Goal: Use online tool/utility: Utilize a website feature to perform a specific function

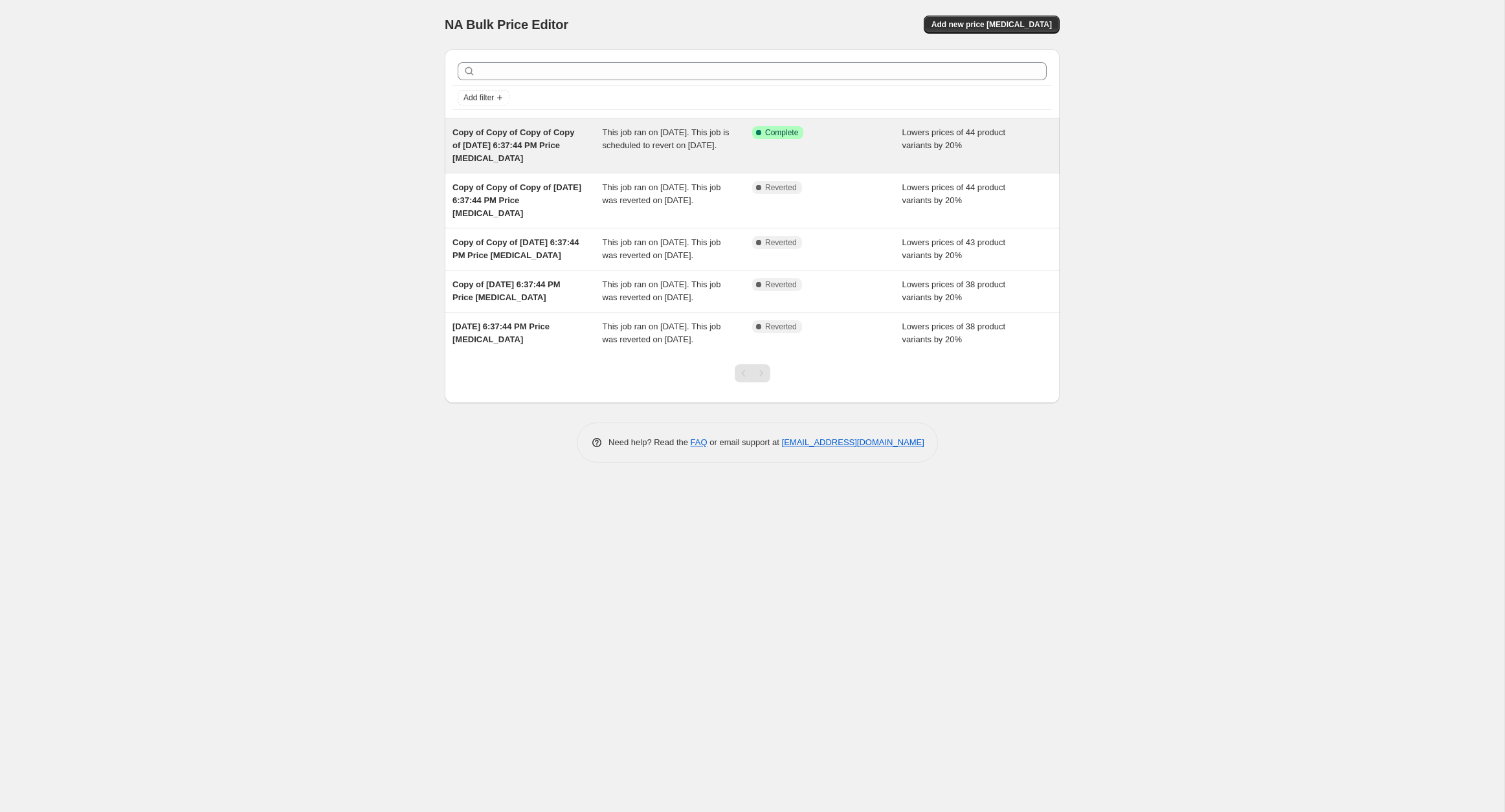
click at [509, 144] on span "Copy of Copy of Copy of Copy of [DATE] 6:37:44 PM Price [MEDICAL_DATA]" at bounding box center [514, 145] width 122 height 35
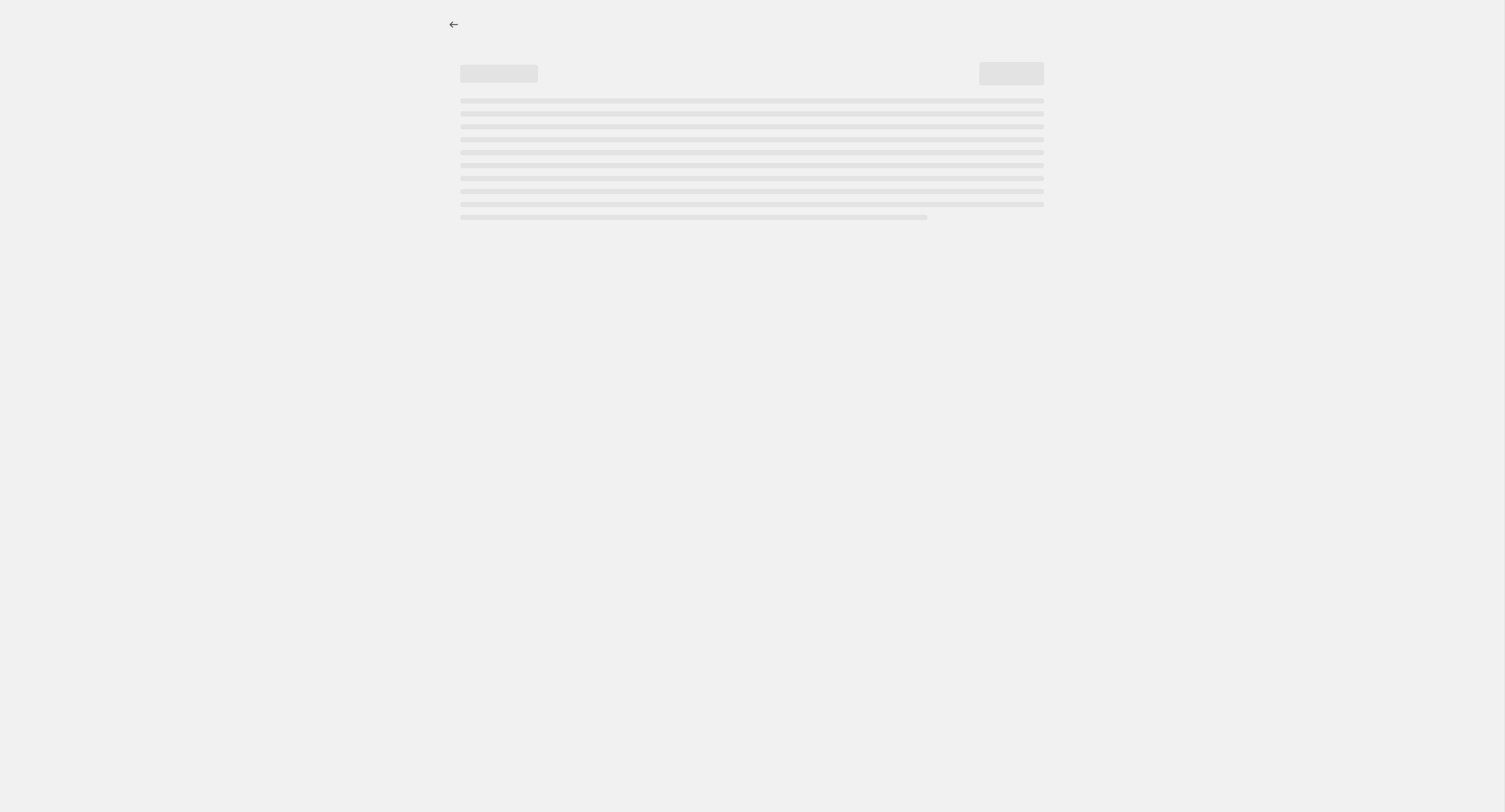
select select "percentage"
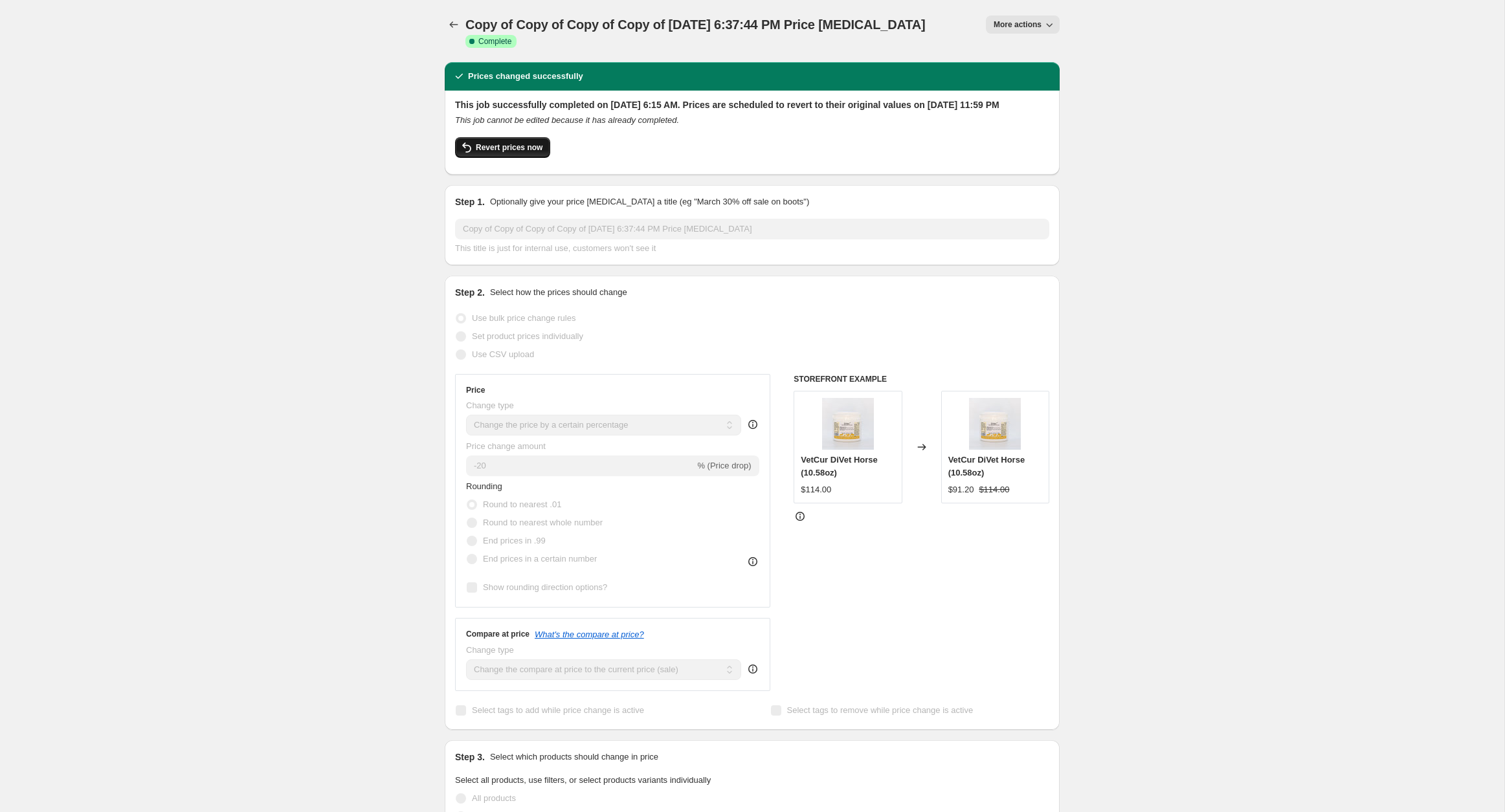
click at [538, 148] on span "Revert prices now" at bounding box center [508, 147] width 66 height 10
checkbox input "false"
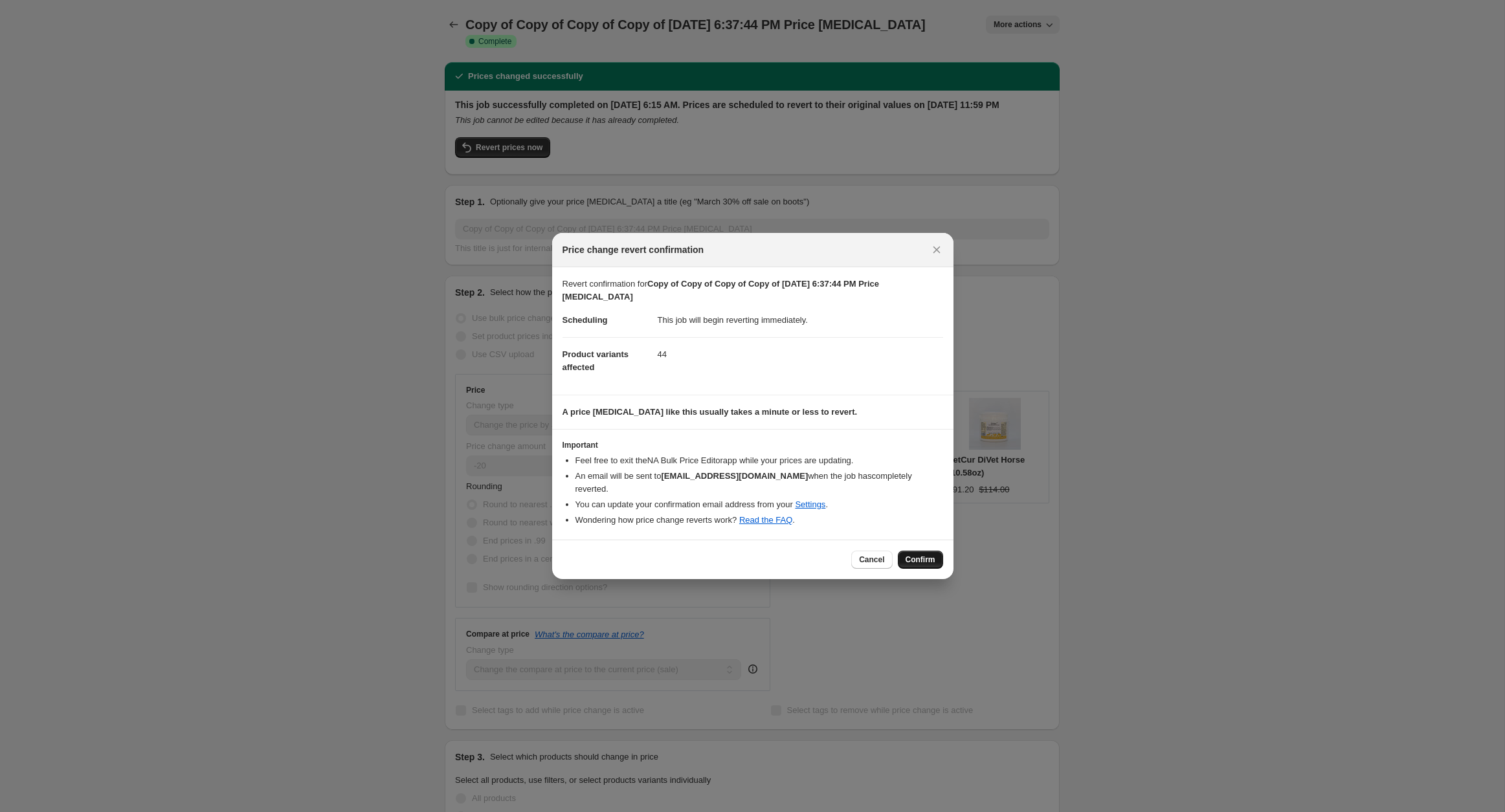
click at [932, 554] on span "Confirm" at bounding box center [920, 559] width 30 height 10
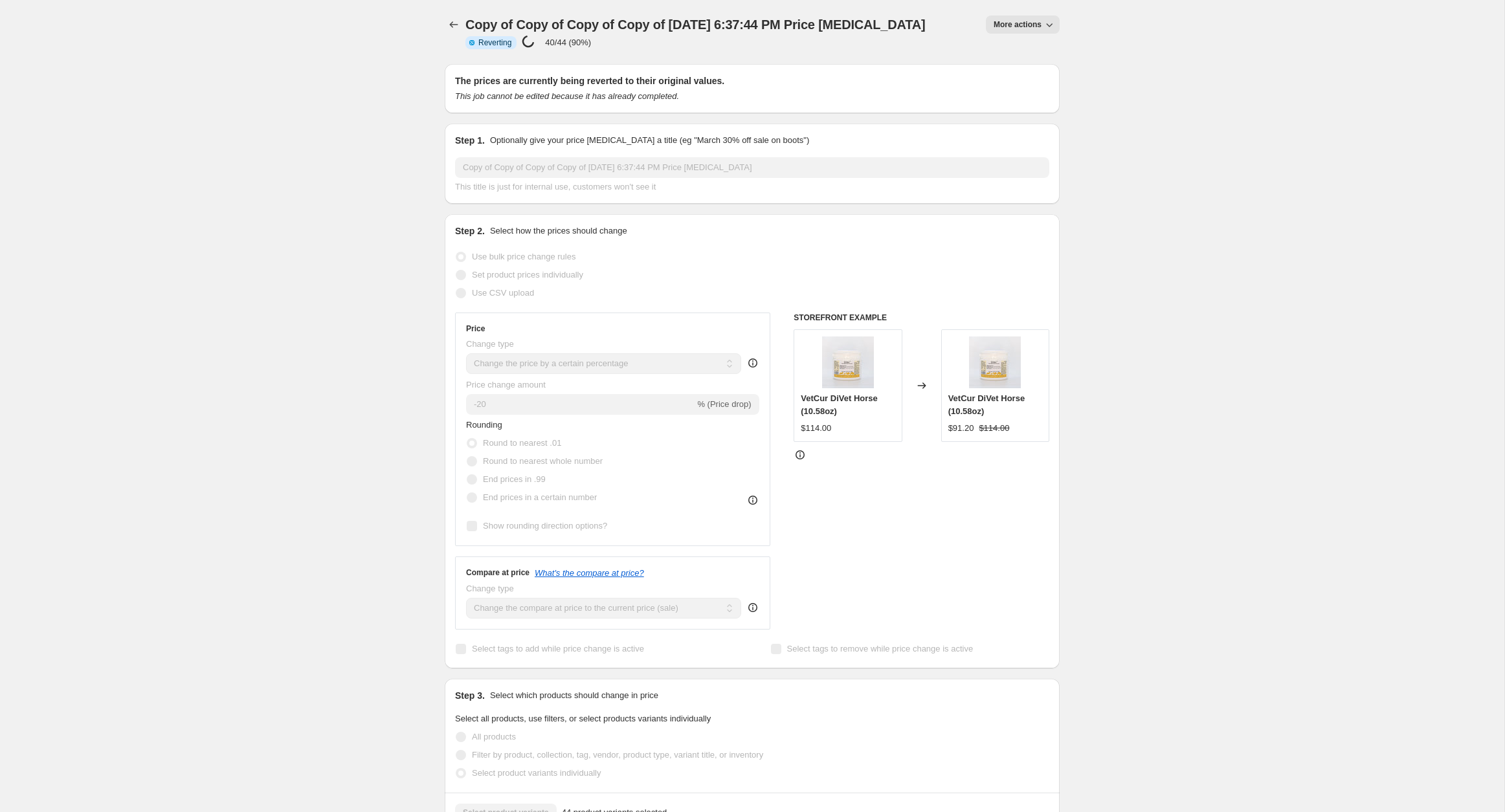
select select "percentage"
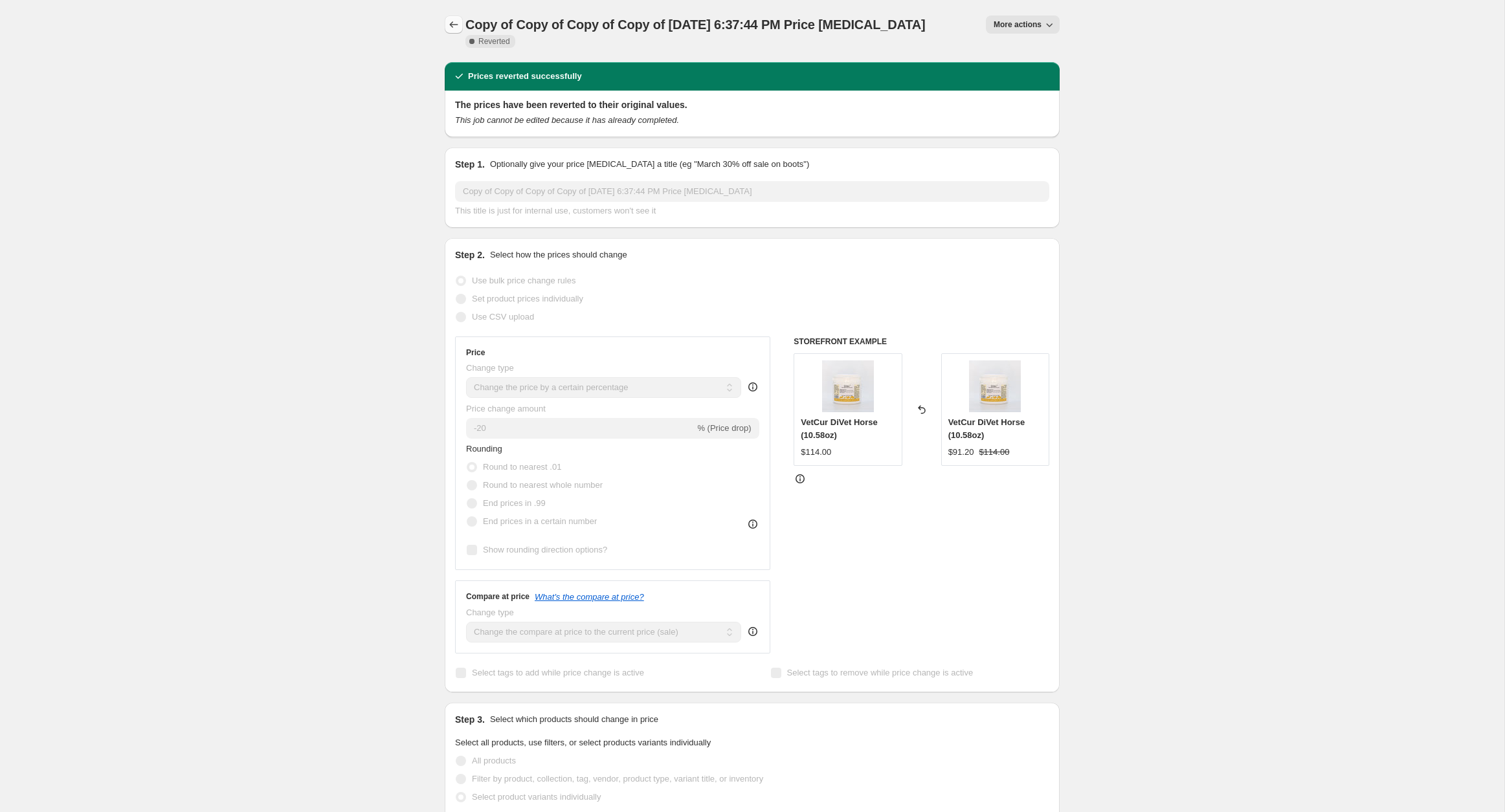
click at [454, 24] on icon "Price change jobs" at bounding box center [454, 24] width 13 height 13
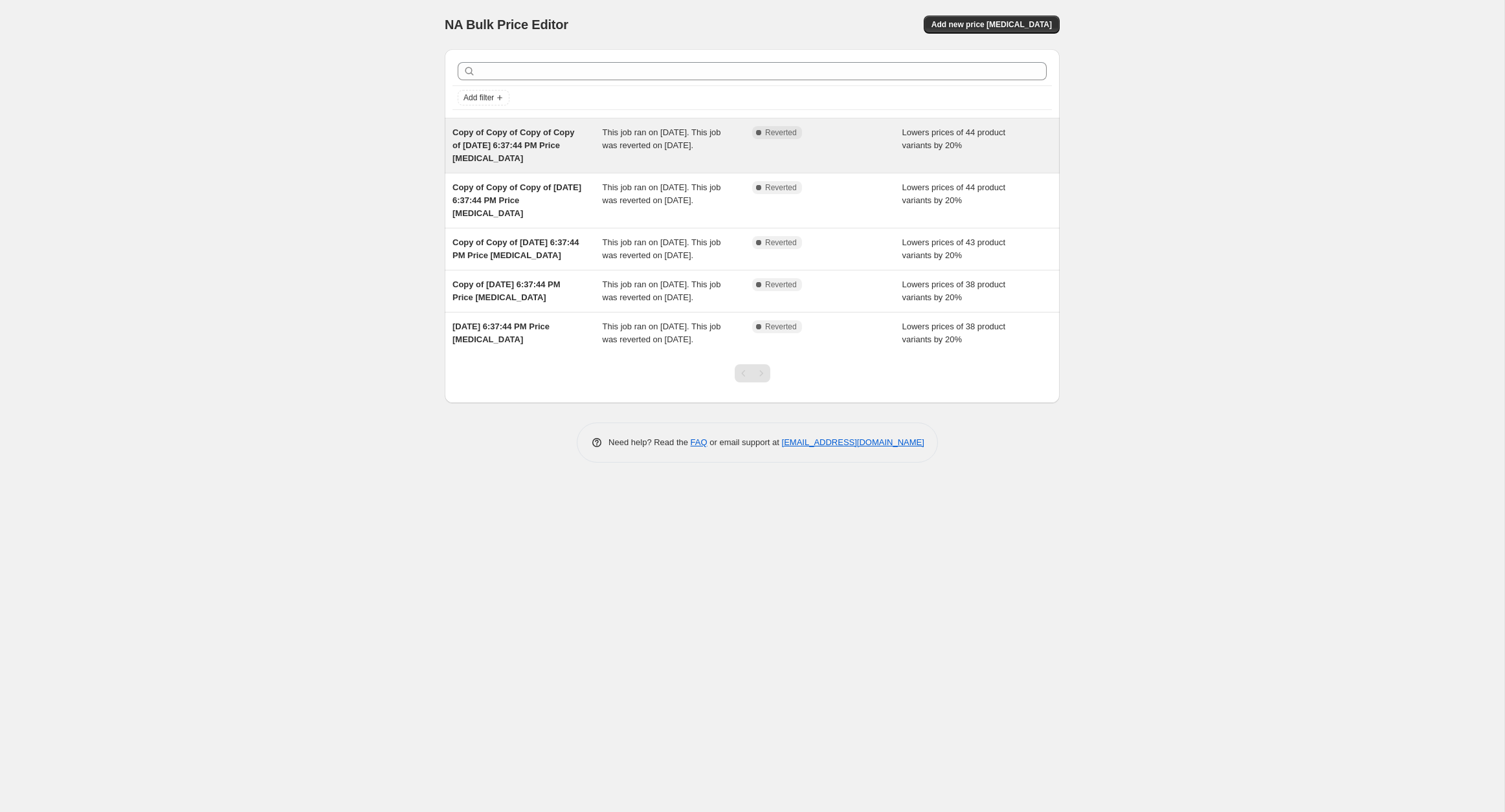
click at [1031, 134] on div "Lowers prices of 44 product variants by 20%" at bounding box center [977, 145] width 150 height 39
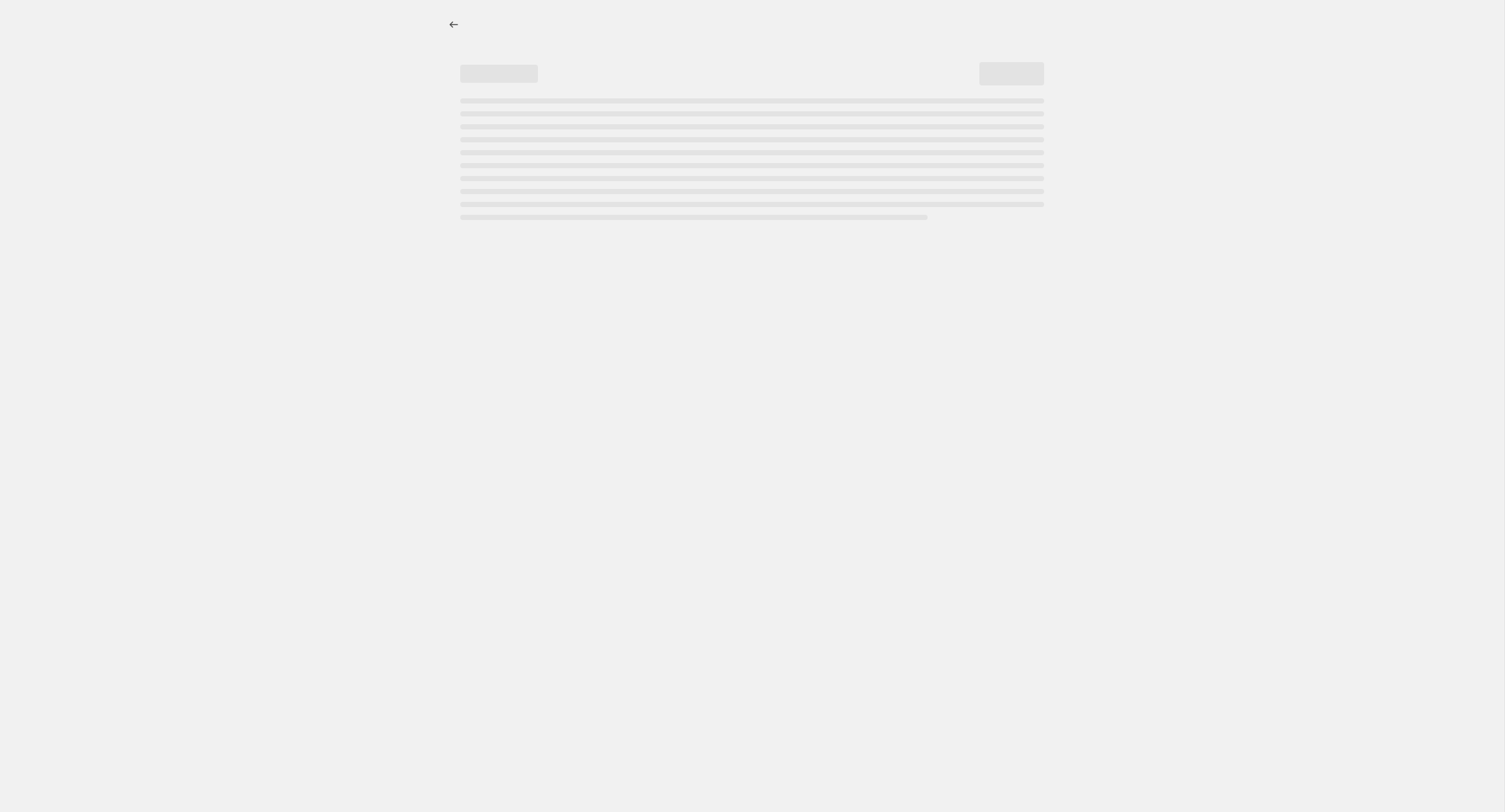
select select "percentage"
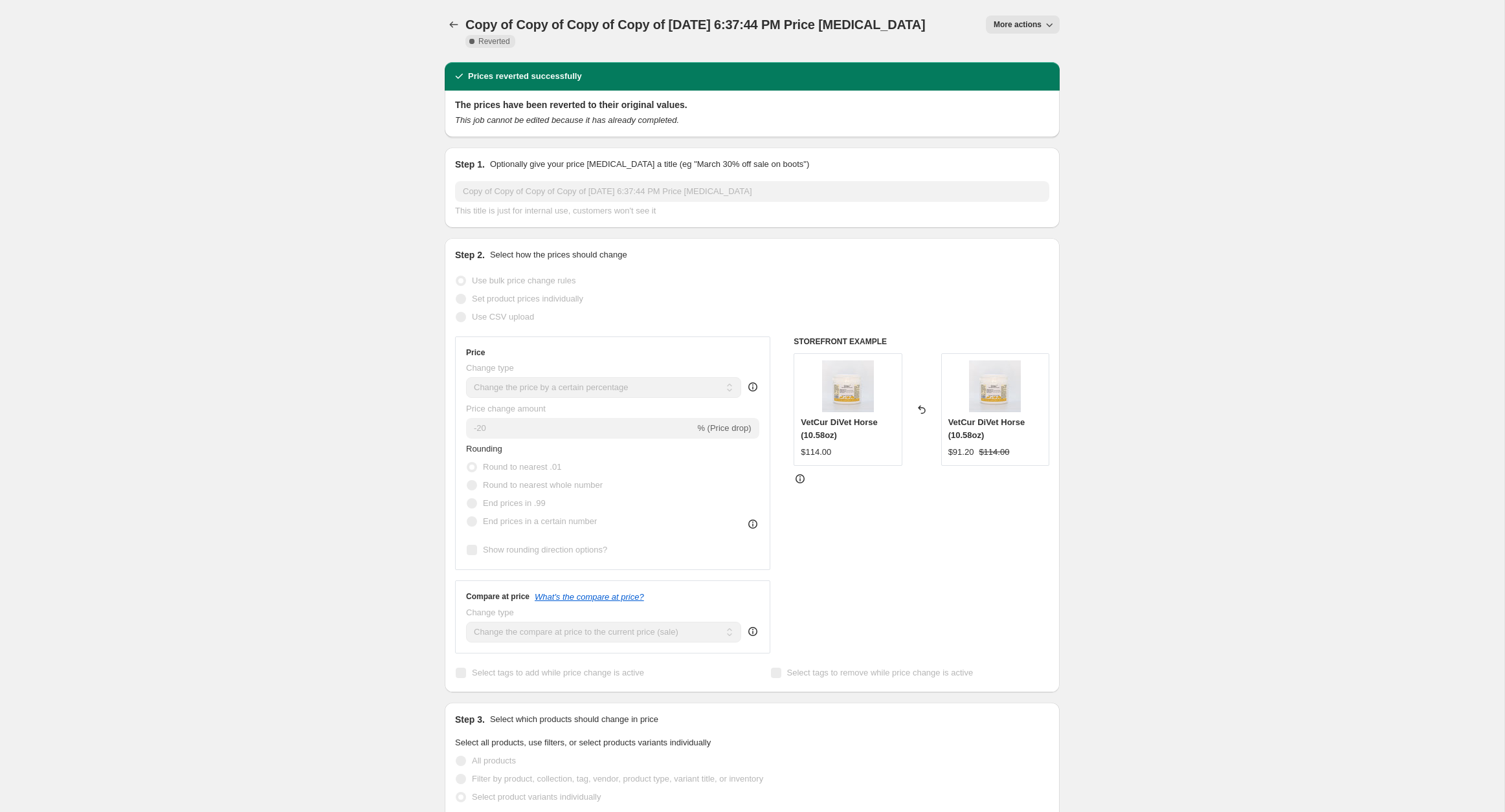
click at [1043, 27] on icon "button" at bounding box center [1049, 24] width 13 height 13
click at [1045, 52] on span "Copy to new job" at bounding box center [1022, 51] width 60 height 10
select select "percentage"
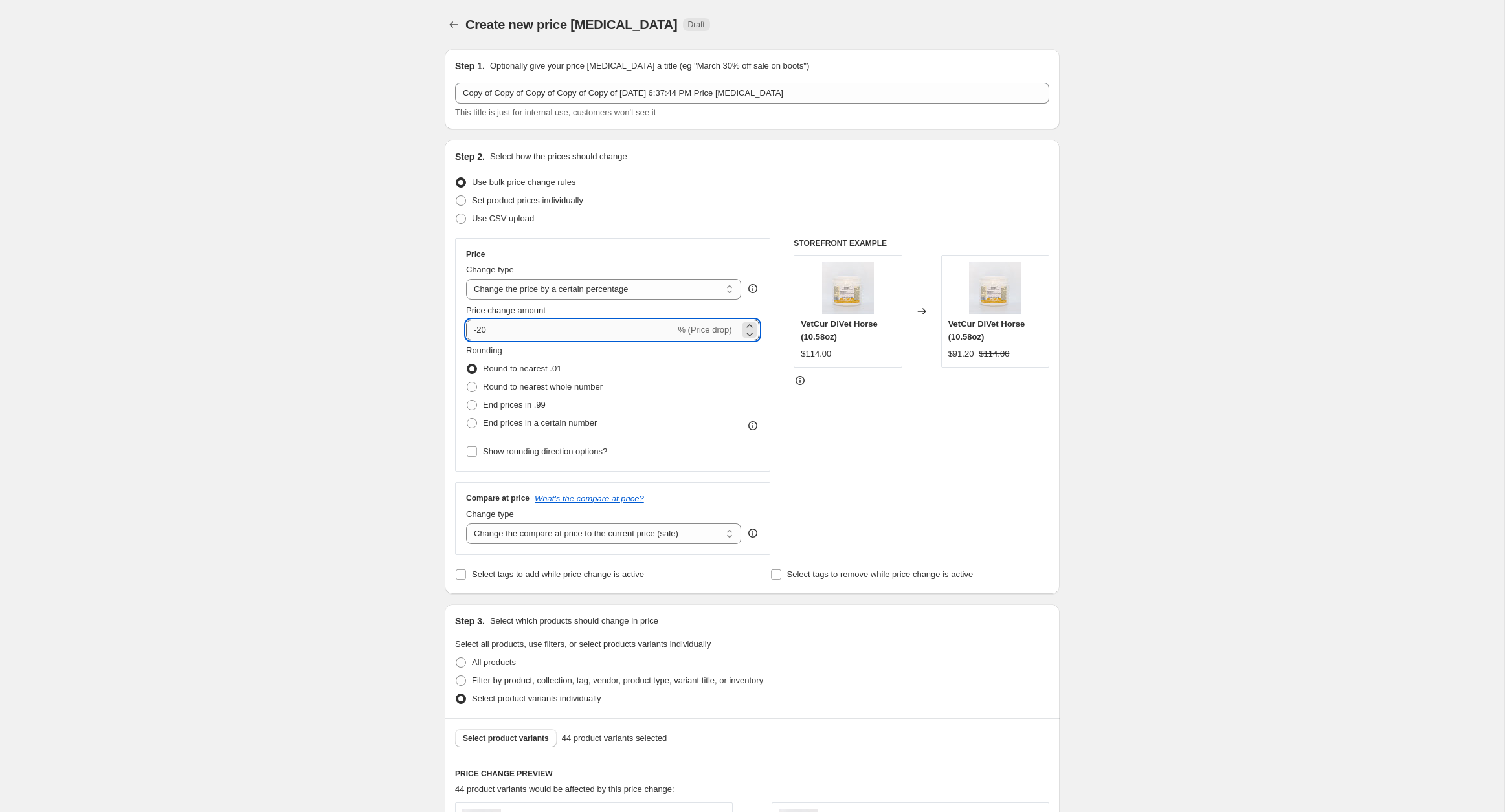
click at [474, 327] on input "-20" at bounding box center [571, 329] width 209 height 21
click at [483, 327] on input "-20" at bounding box center [571, 329] width 209 height 21
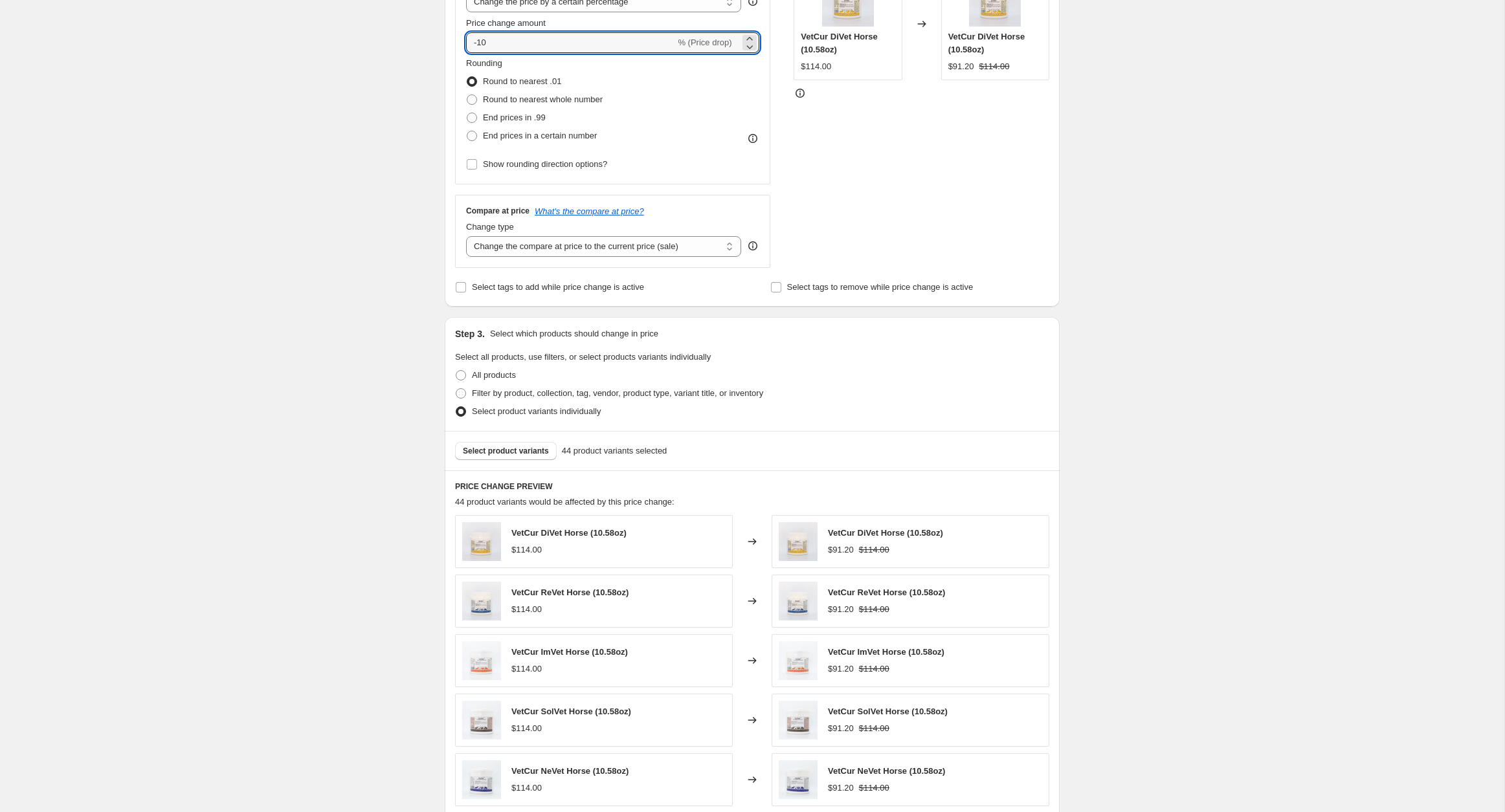
scroll to position [517, 0]
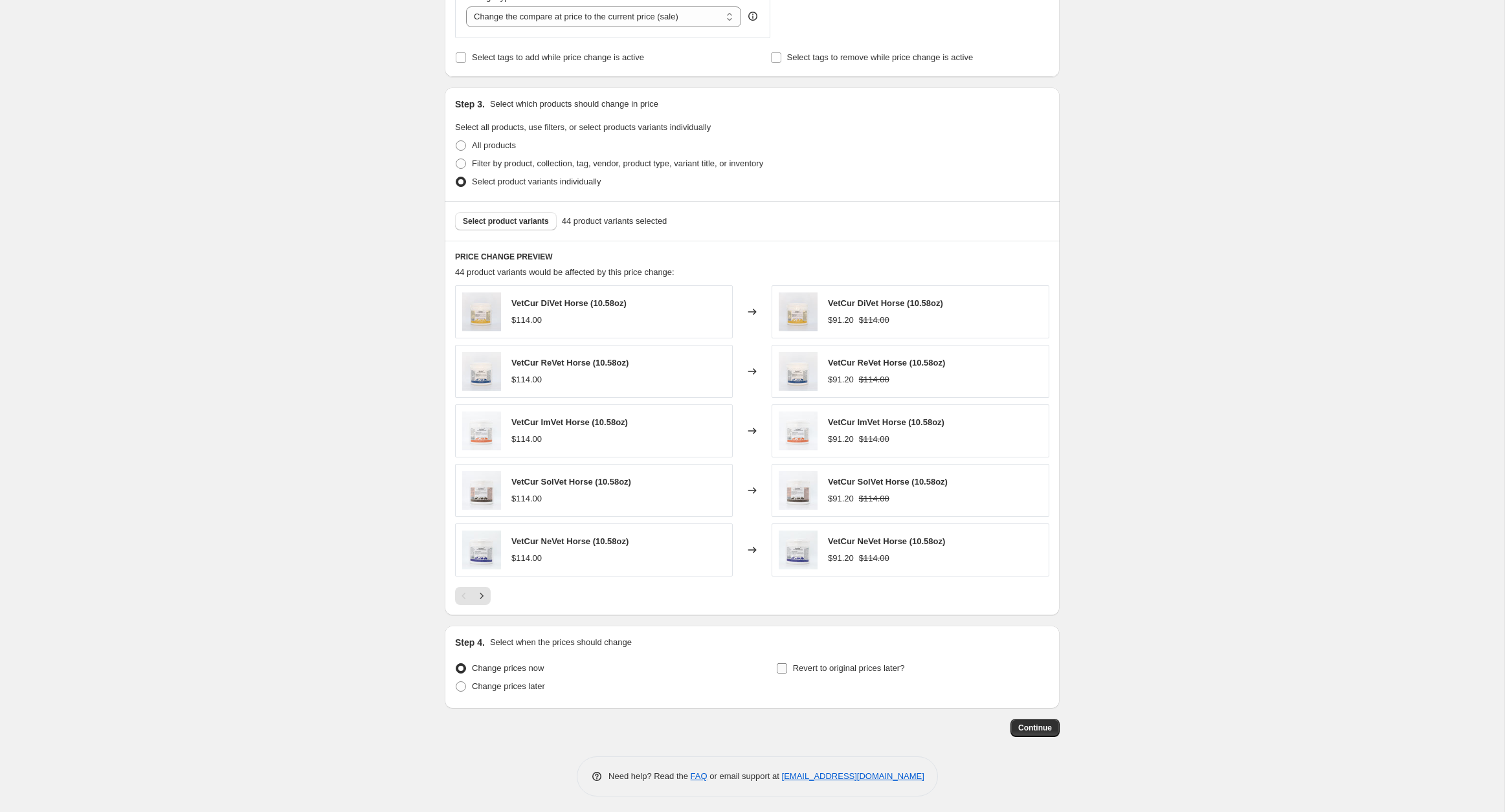
type input "-10"
click at [799, 664] on span "Revert to original prices later?" at bounding box center [849, 668] width 112 height 10
click at [787, 664] on input "Revert to original prices later?" at bounding box center [782, 668] width 10 height 10
checkbox input "true"
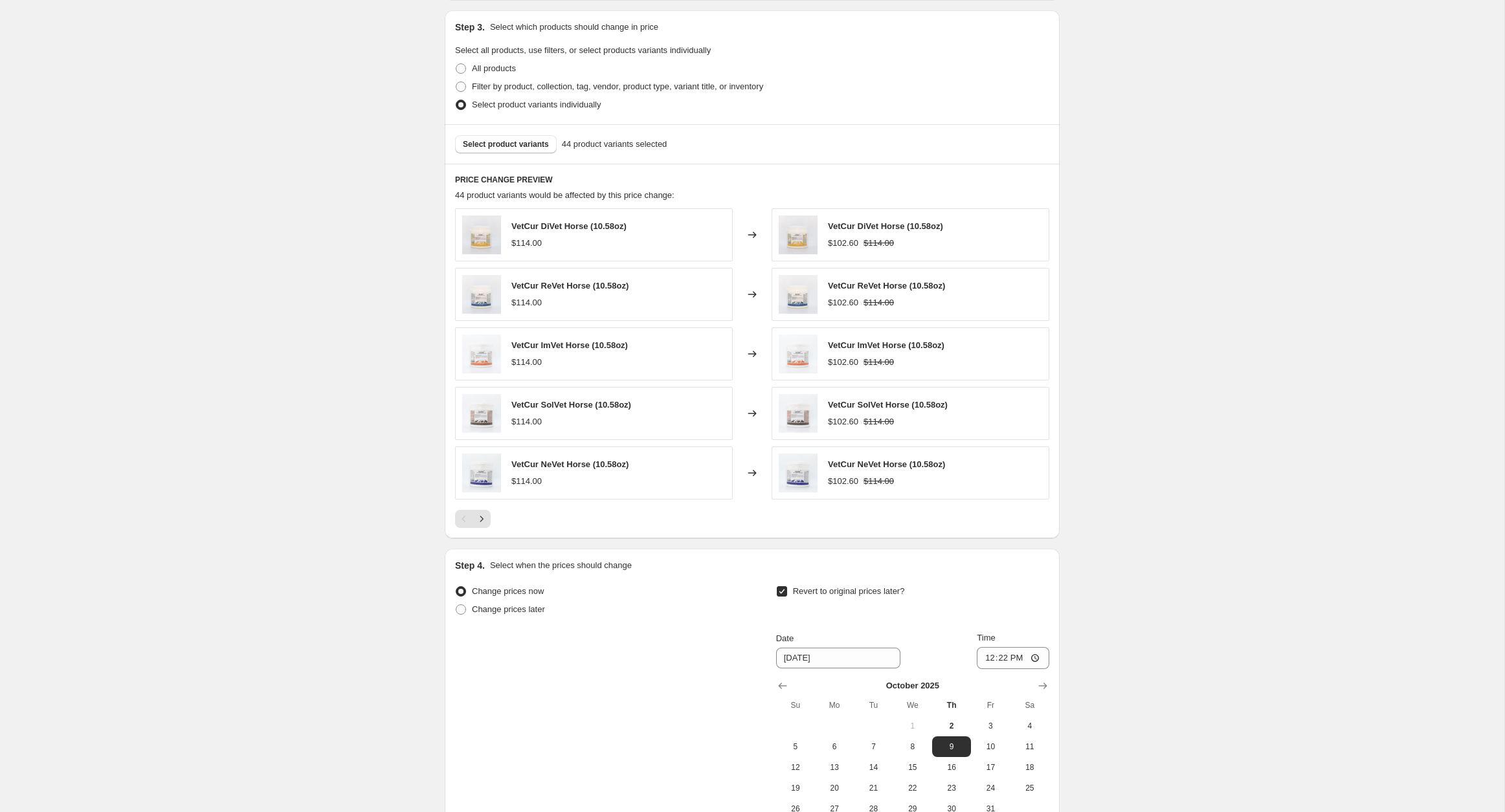
scroll to position [720, 0]
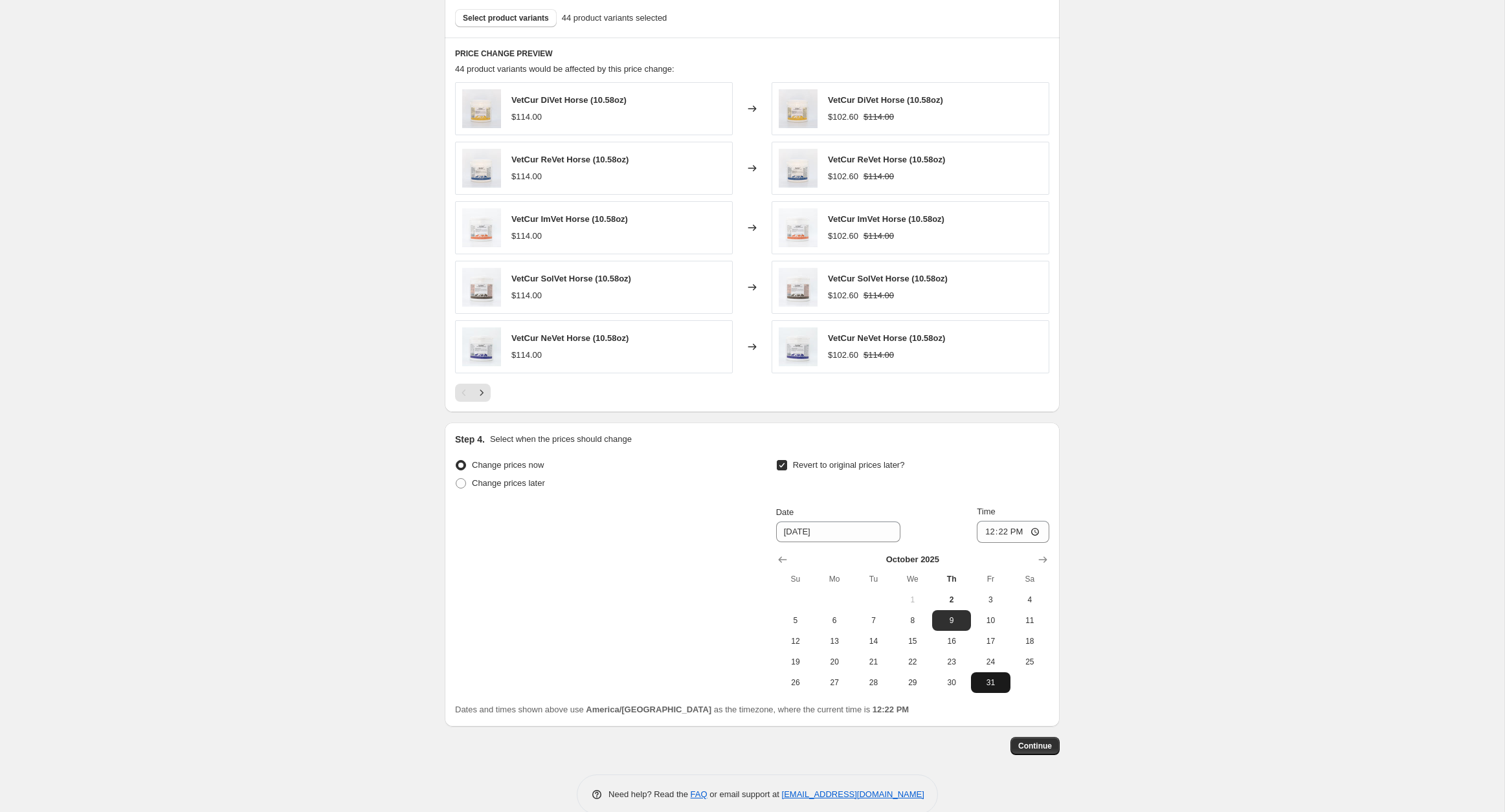
click at [997, 678] on span "31" at bounding box center [990, 682] width 28 height 10
type input "10/31/2025"
click at [987, 531] on input "12:22" at bounding box center [1013, 532] width 73 height 22
type input "23:59"
click at [1043, 741] on span "Continue" at bounding box center [1035, 746] width 34 height 10
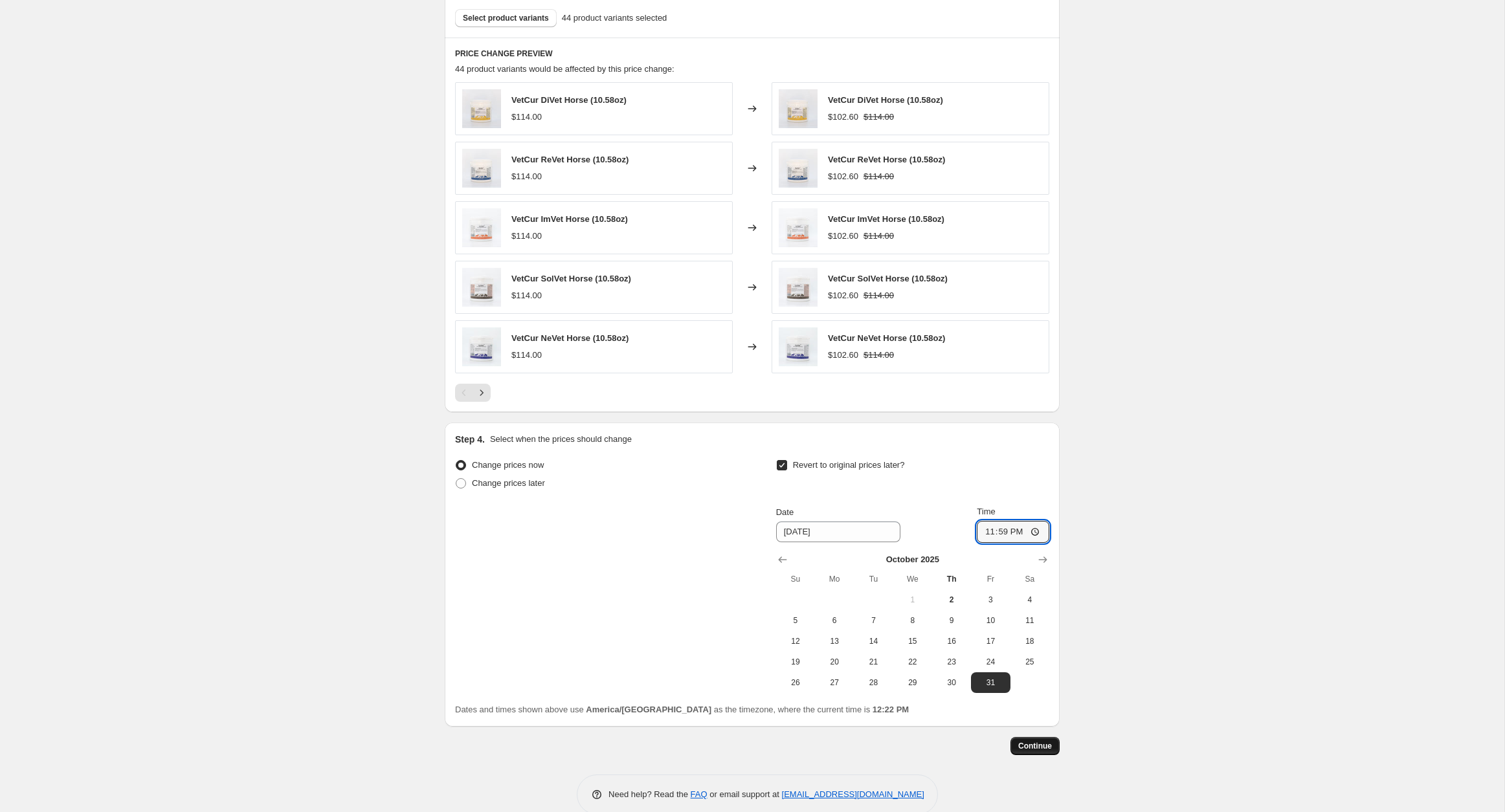
scroll to position [0, 0]
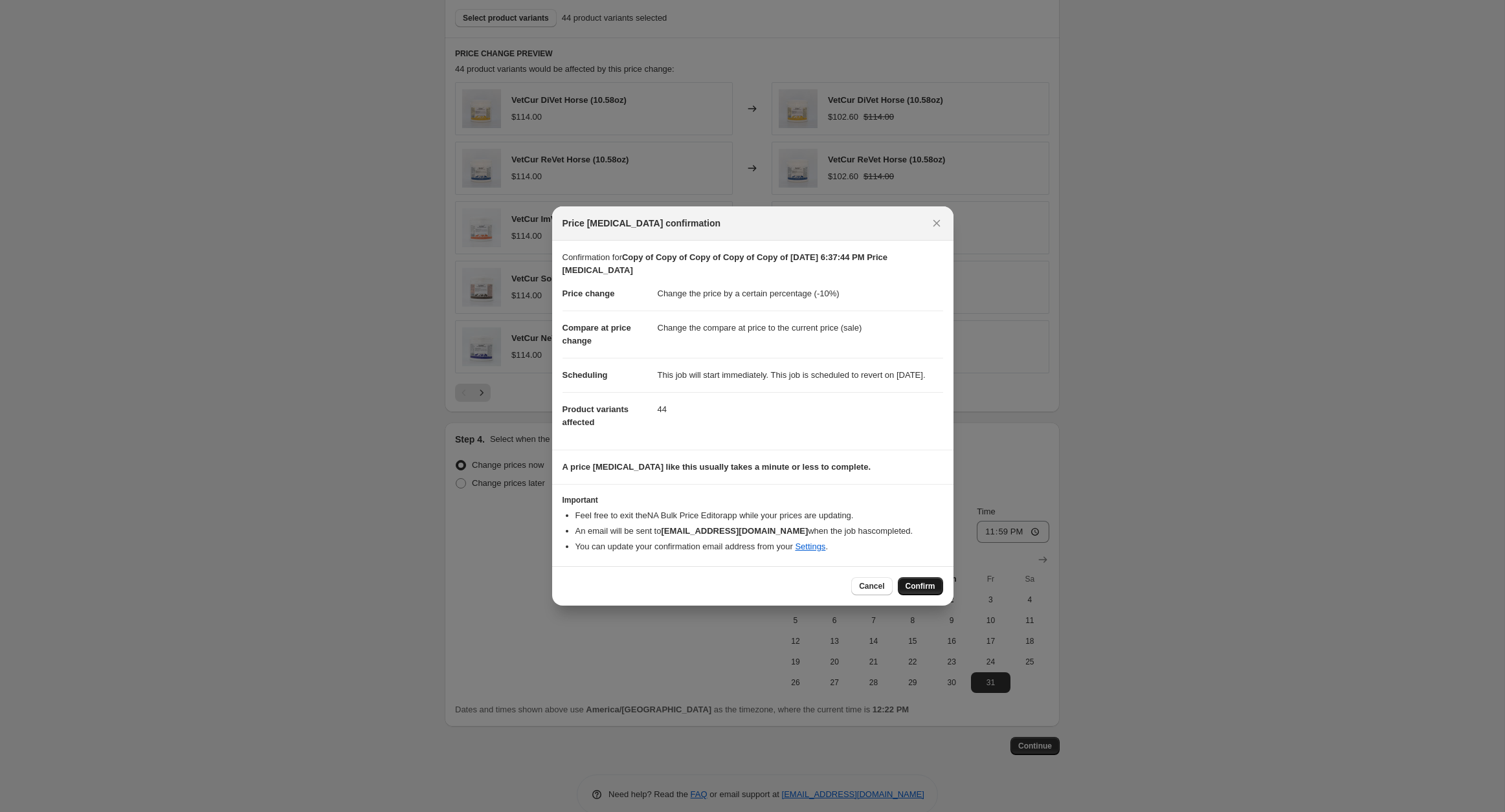
click at [920, 592] on span "Confirm" at bounding box center [920, 586] width 30 height 10
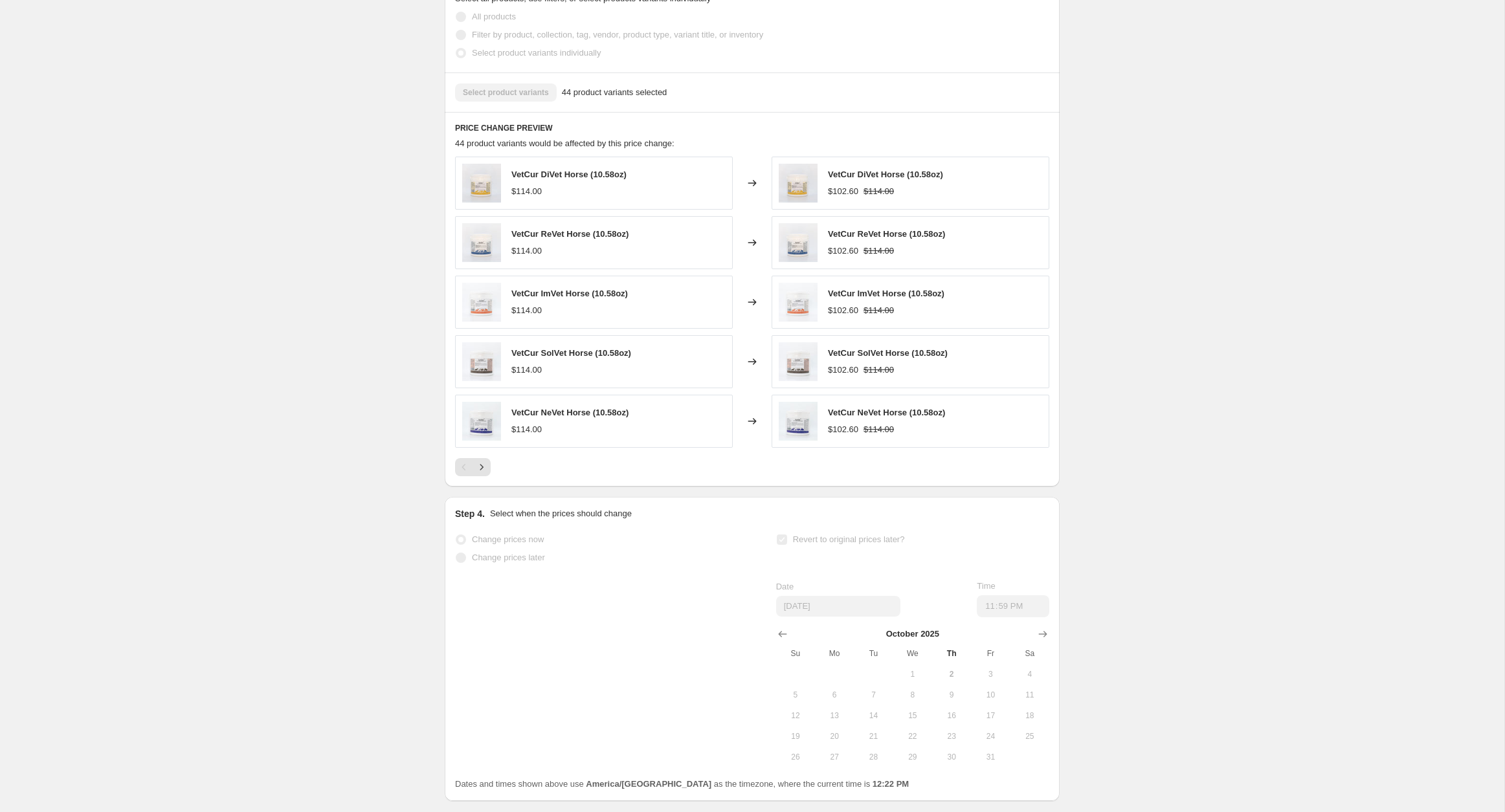
scroll to position [753, 0]
select select "percentage"
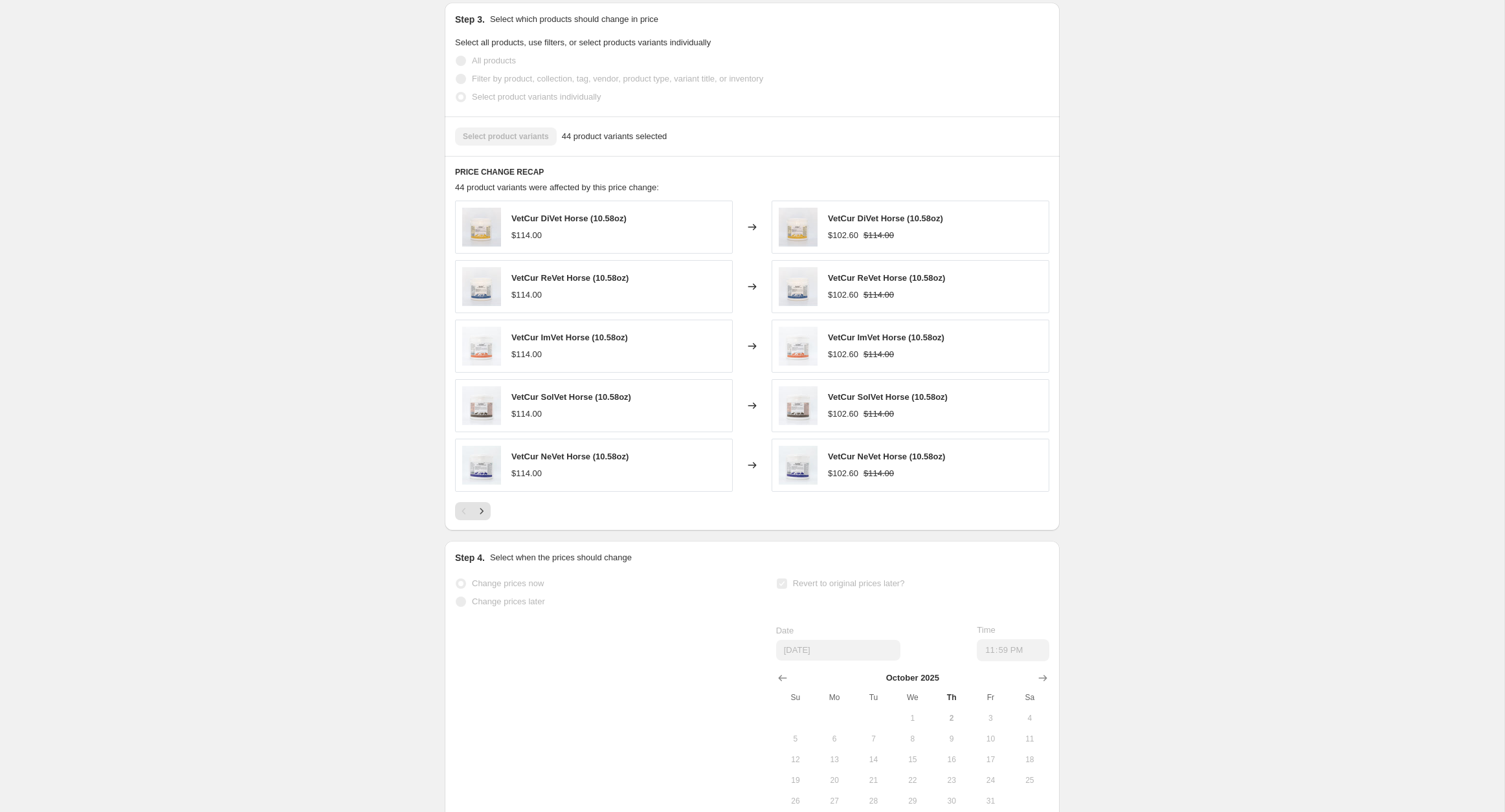
scroll to position [0, 0]
